Goal: Task Accomplishment & Management: Use online tool/utility

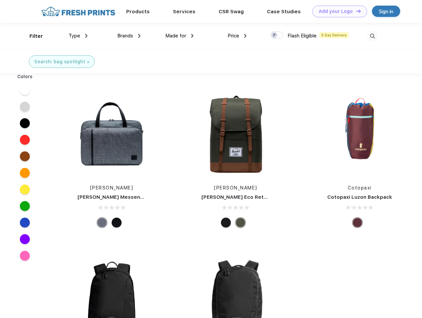
click at [337, 11] on link "Add your Logo Design Tool" at bounding box center [339, 12] width 55 height 12
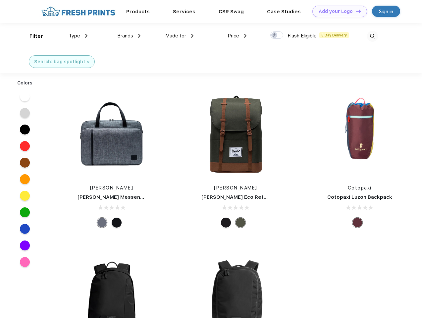
click at [0, 0] on div "Design Tool" at bounding box center [0, 0] width 0 height 0
click at [355, 11] on link "Add your Logo Design Tool" at bounding box center [339, 12] width 55 height 12
click at [32, 36] on div "Filter" at bounding box center [36, 36] width 14 height 8
click at [78, 36] on span "Type" at bounding box center [75, 36] width 12 height 6
click at [129, 36] on span "Brands" at bounding box center [125, 36] width 16 height 6
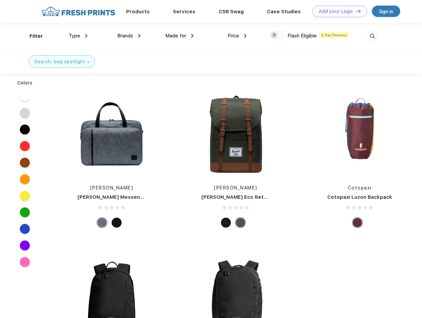
click at [179, 36] on span "Made for" at bounding box center [175, 36] width 21 height 6
click at [237, 36] on span "Price" at bounding box center [233, 36] width 12 height 6
click at [277, 35] on div at bounding box center [276, 34] width 13 height 7
click at [274, 35] on input "checkbox" at bounding box center [272, 33] width 4 height 4
click at [372, 36] on img at bounding box center [372, 36] width 11 height 11
